Goal: Find specific page/section: Find specific page/section

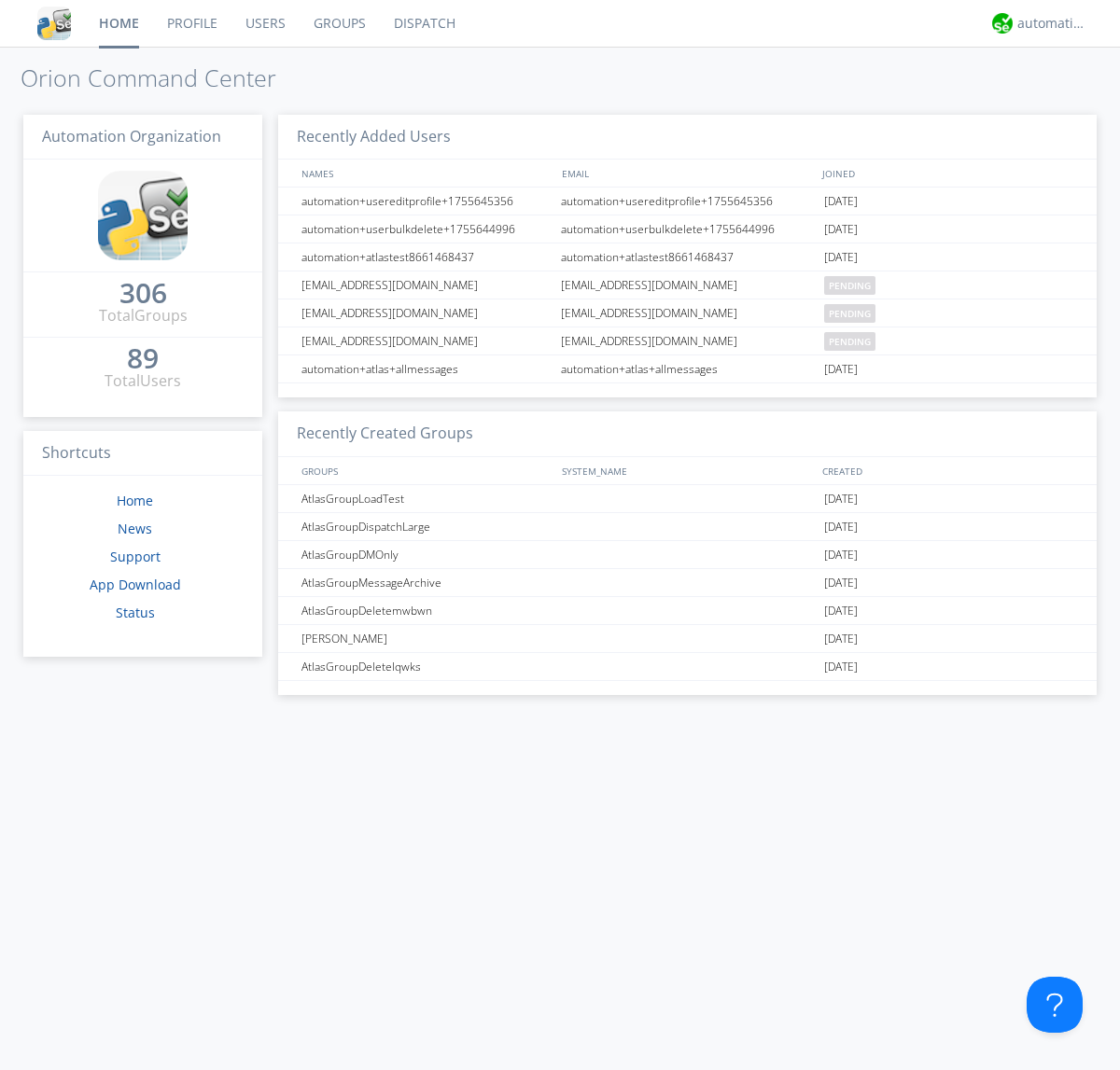
click at [423, 23] on link "Dispatch" at bounding box center [425, 23] width 90 height 47
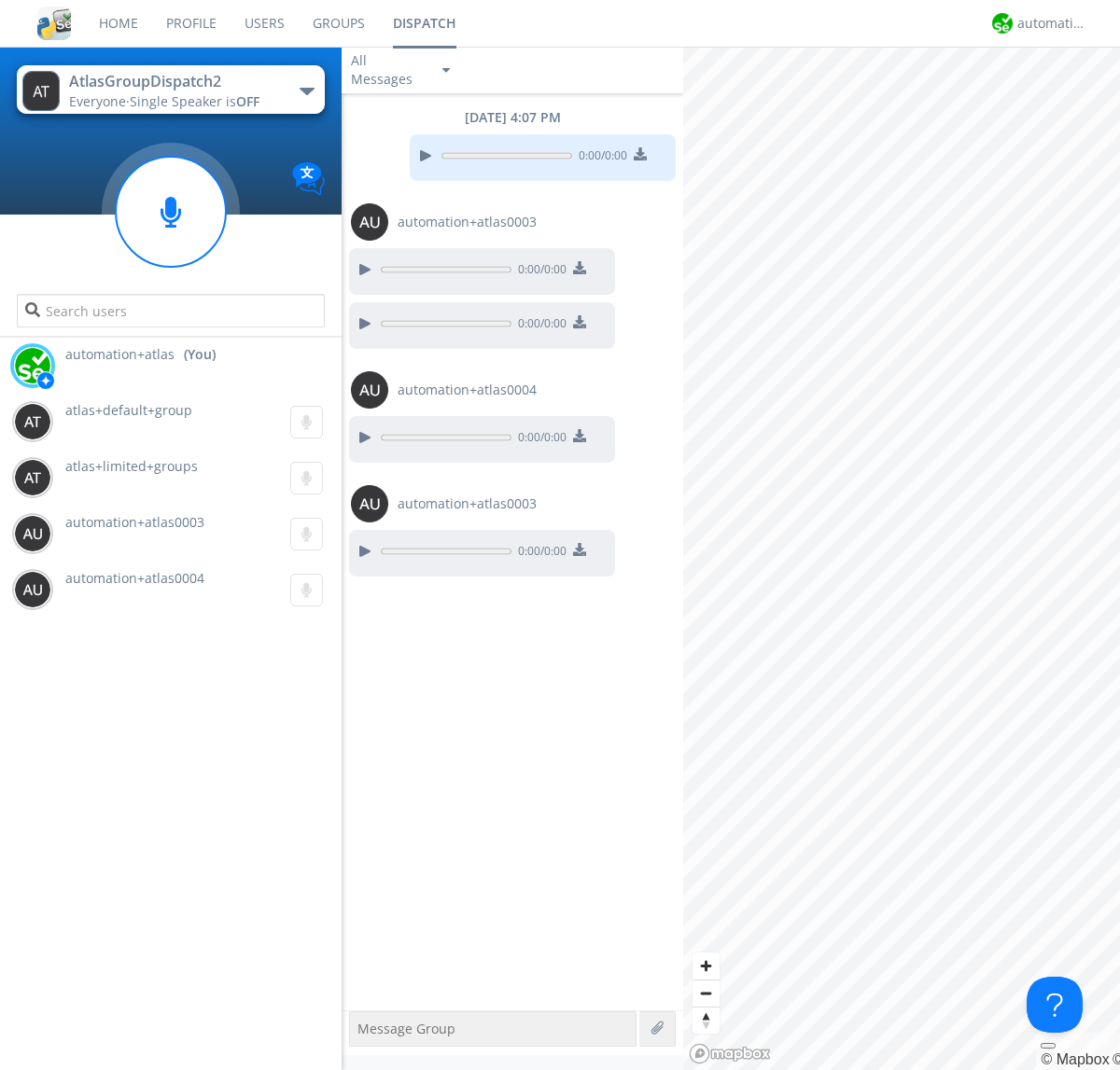
click at [306, 91] on div "button" at bounding box center [307, 91] width 15 height 7
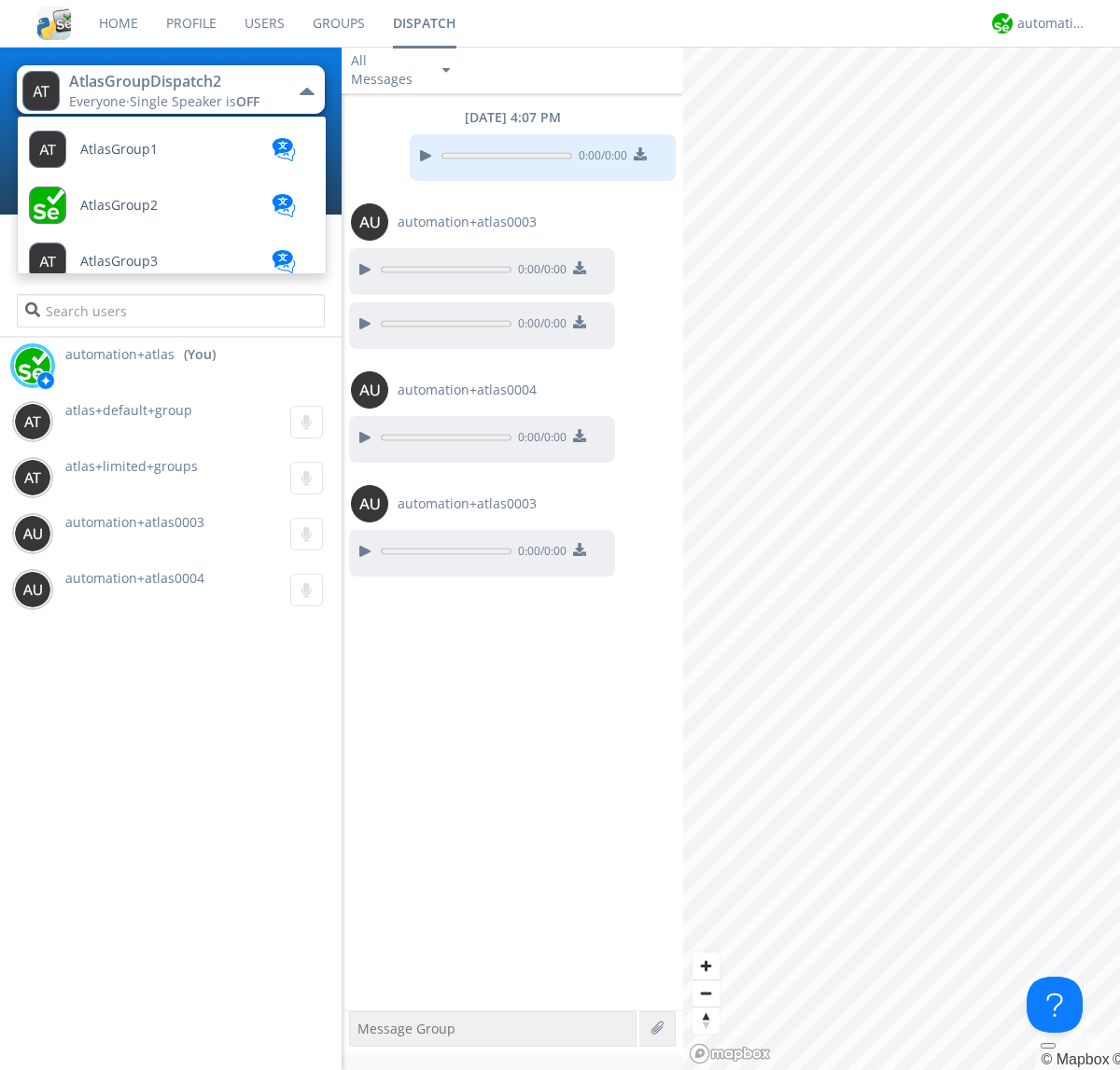
click at [141, 157] on span "AtlasGroupDispatch" at bounding box center [119, 150] width 78 height 14
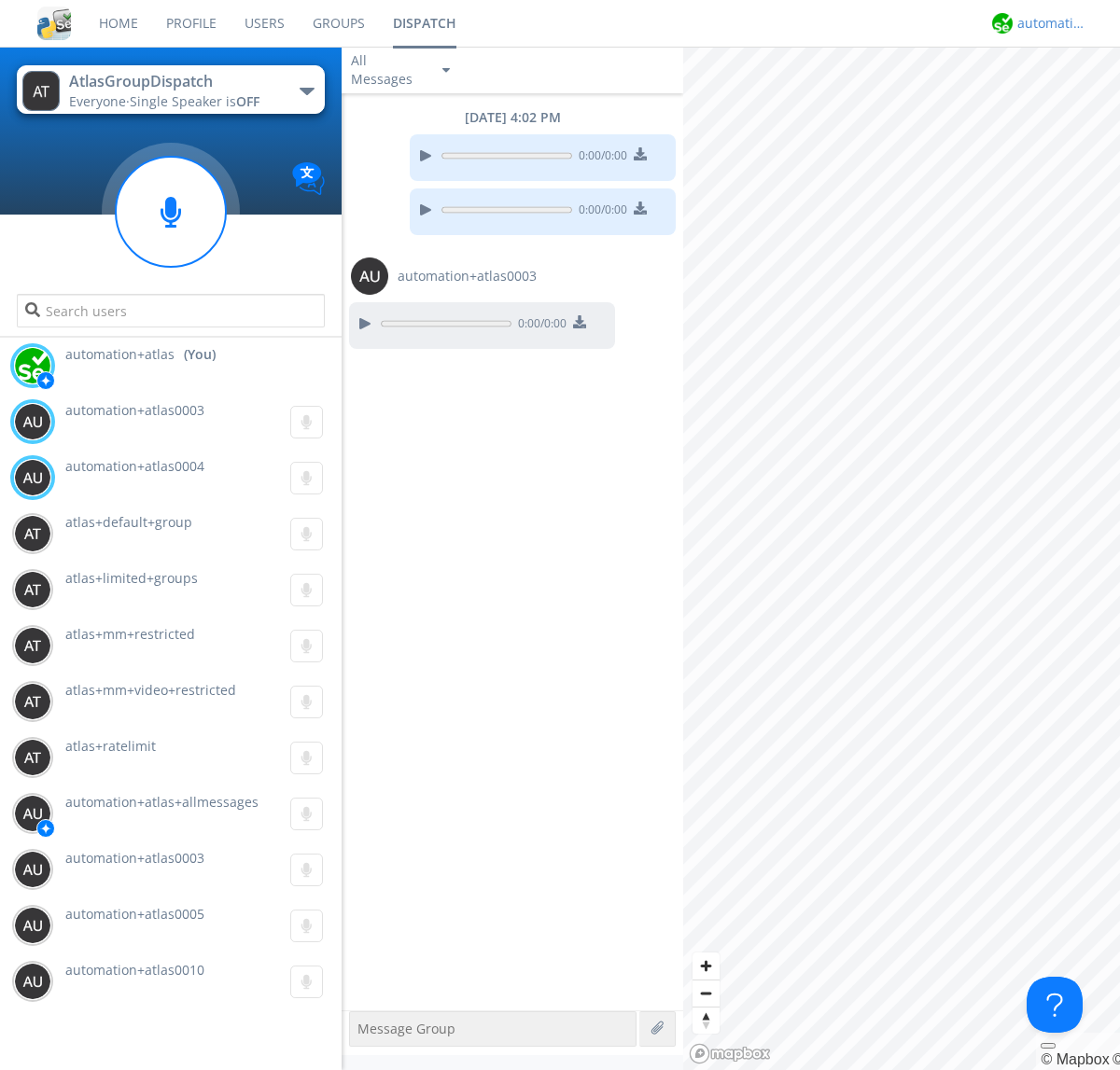
click at [1047, 23] on div "automation+atlas" at bounding box center [1052, 23] width 70 height 19
click at [1061, 98] on div "Log Out" at bounding box center [1061, 99] width 96 height 34
